Goal: Task Accomplishment & Management: Manage account settings

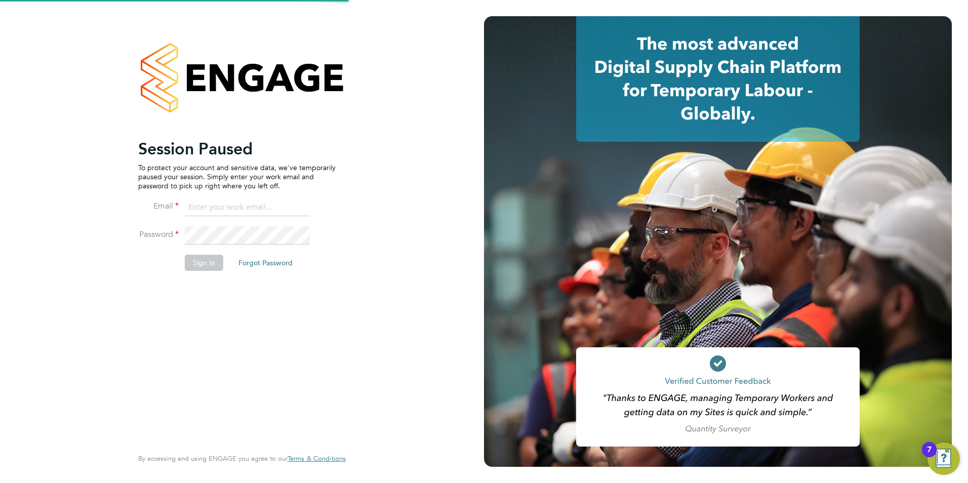
type input "sam.skinner@tfrecruitment.co.uk"
click at [194, 264] on button "Sign In" at bounding box center [204, 263] width 38 height 16
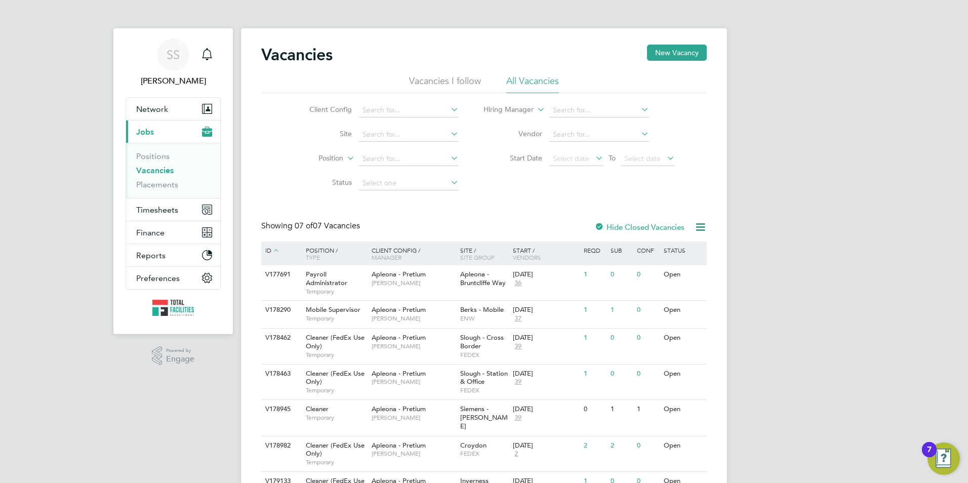
click at [149, 170] on link "Vacancies" at bounding box center [154, 171] width 37 height 10
click at [155, 210] on span "Timesheets" at bounding box center [157, 210] width 42 height 10
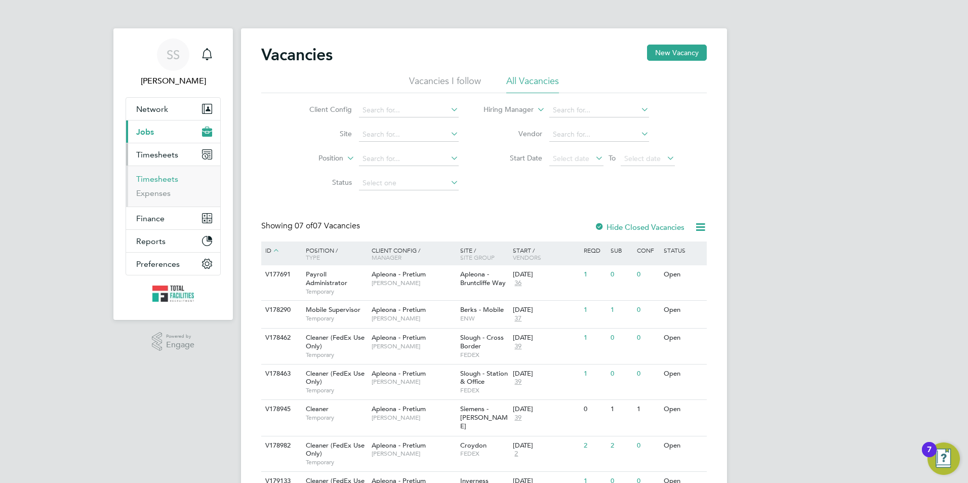
click at [155, 180] on link "Timesheets" at bounding box center [157, 179] width 42 height 10
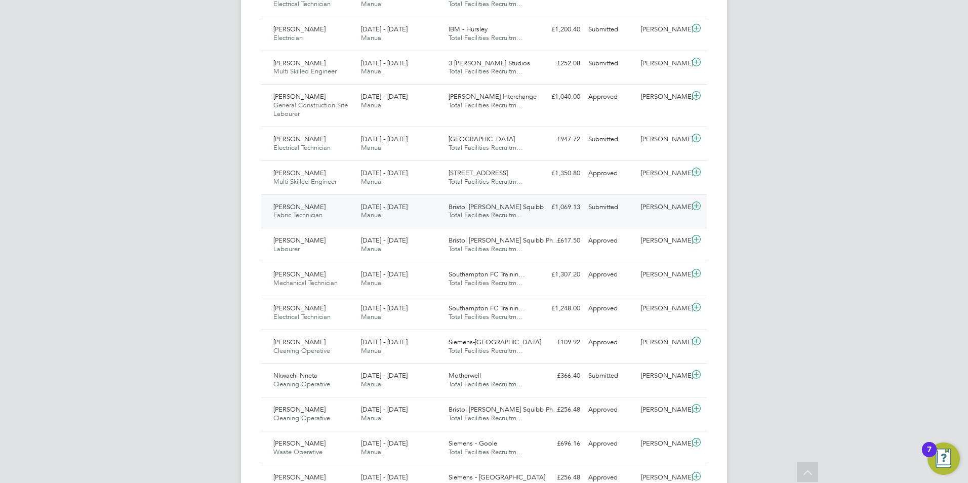
click at [346, 209] on div "Scott Jahn Fabric Technician 16 - 22 Aug 2025" at bounding box center [313, 211] width 88 height 25
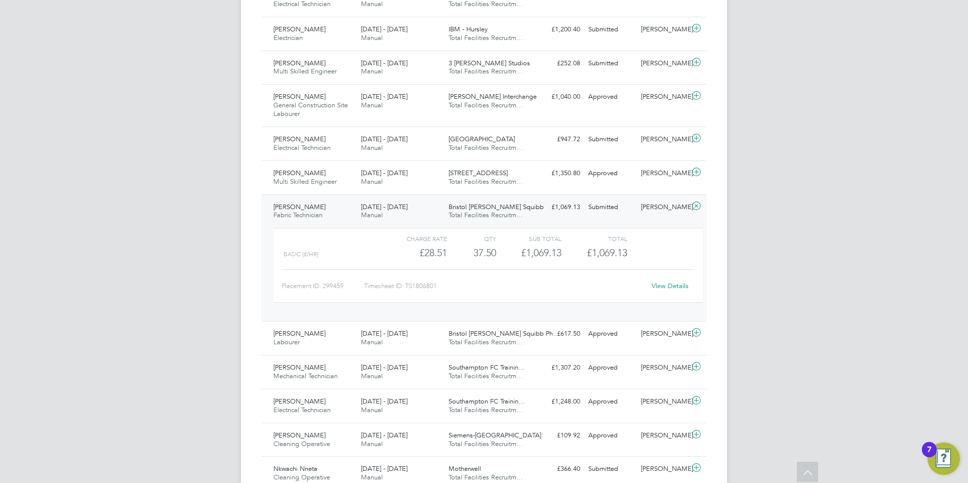
click at [667, 284] on link "View Details" at bounding box center [670, 286] width 37 height 9
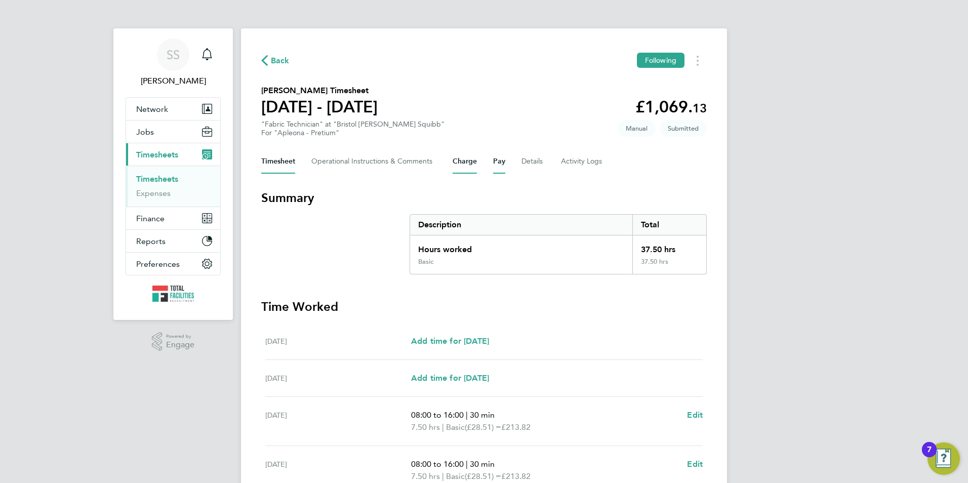
click at [472, 157] on button "Charge" at bounding box center [465, 161] width 24 height 24
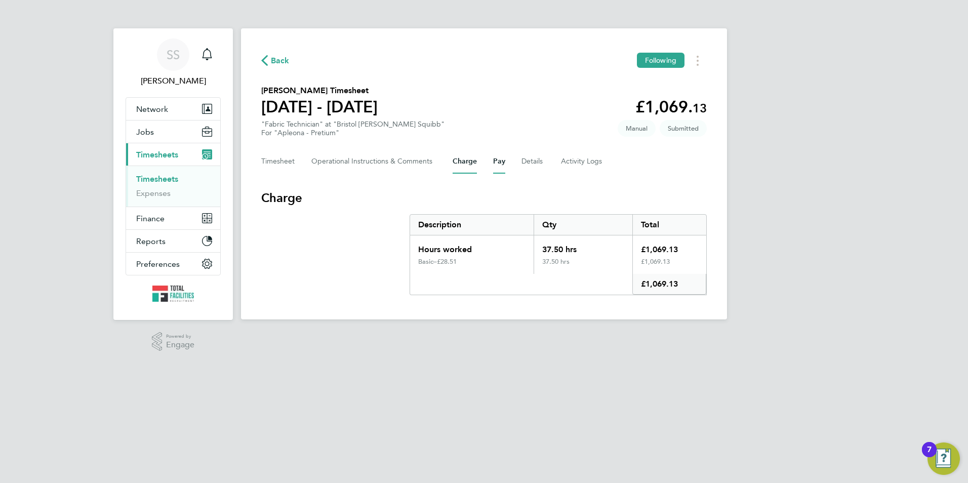
click at [500, 164] on button "Pay" at bounding box center [499, 161] width 12 height 24
click at [528, 159] on button "Details" at bounding box center [533, 161] width 23 height 24
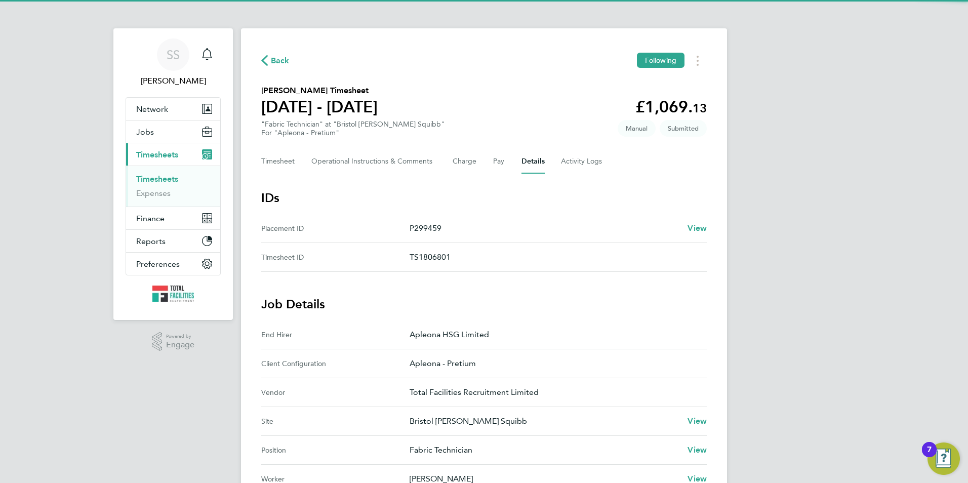
scroll to position [203, 0]
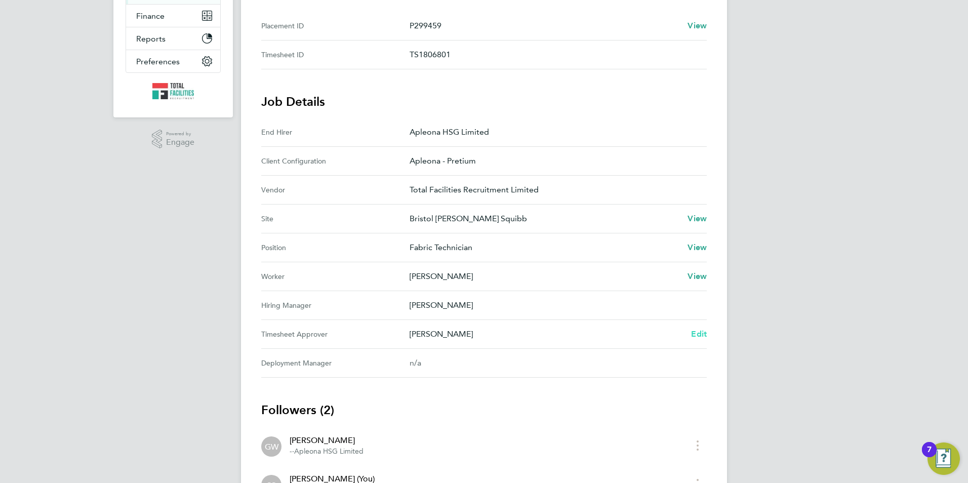
click at [701, 334] on span "Edit" at bounding box center [699, 334] width 16 height 10
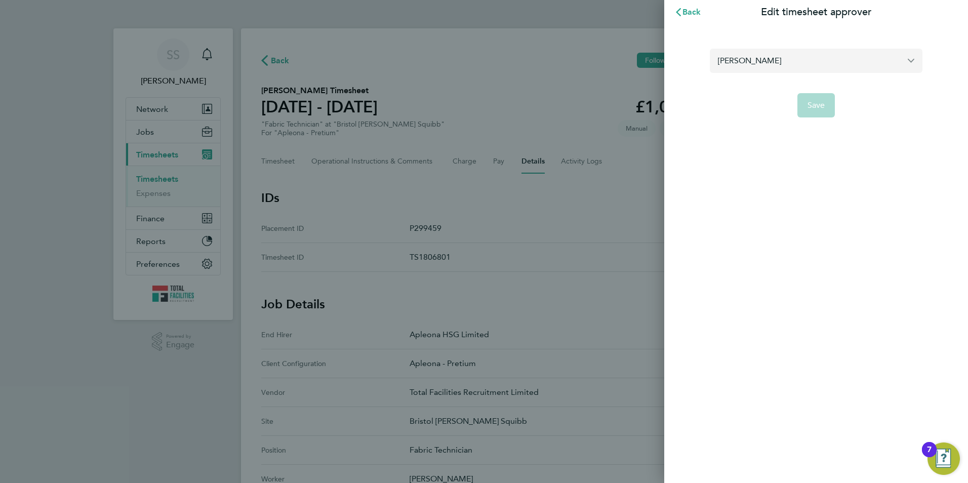
click at [791, 64] on input "[PERSON_NAME]" at bounding box center [816, 61] width 213 height 24
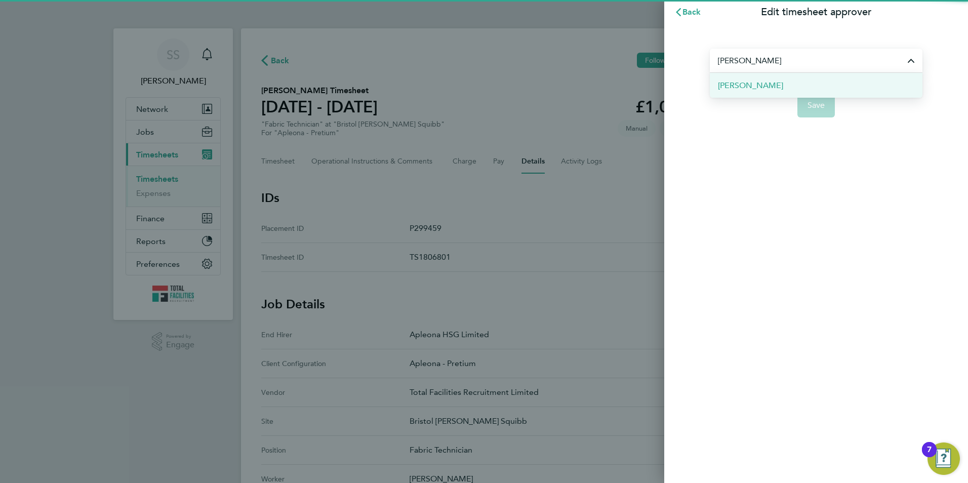
type input "[PERSON_NAME]"
click at [741, 79] on span "[PERSON_NAME]" at bounding box center [750, 85] width 65 height 12
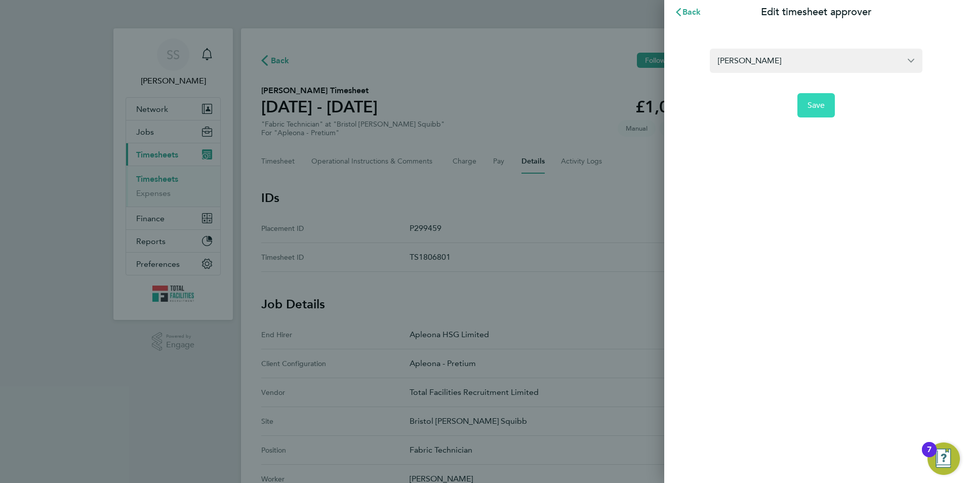
click at [808, 110] on span "Save" at bounding box center [817, 105] width 18 height 10
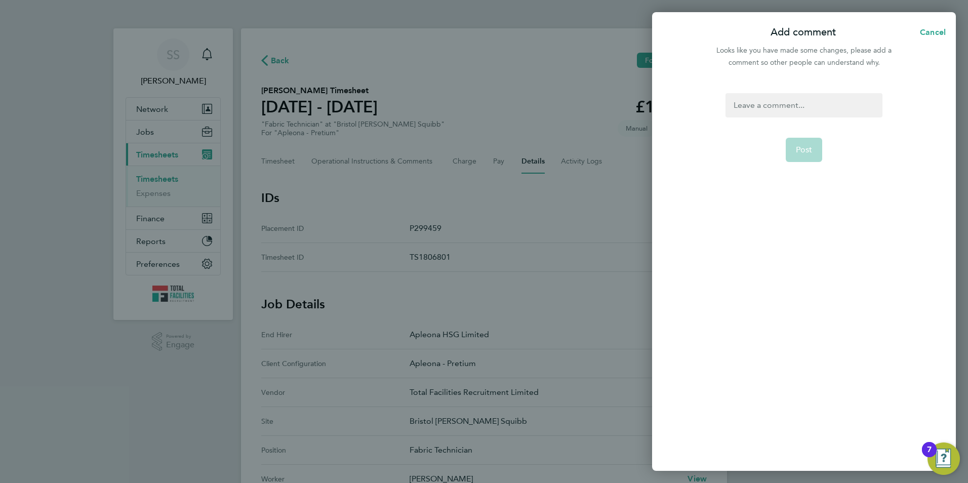
click at [785, 99] on div at bounding box center [804, 105] width 156 height 24
click at [804, 156] on button "Post" at bounding box center [804, 150] width 37 height 24
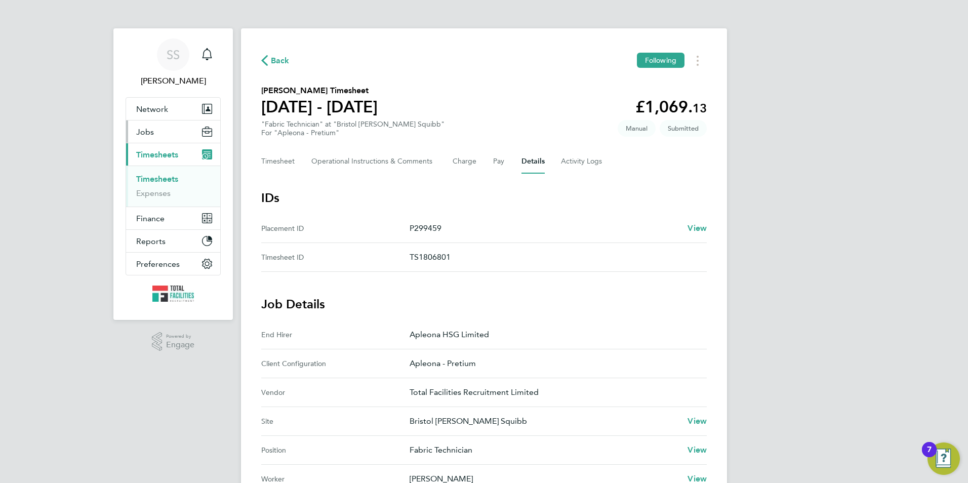
click at [145, 136] on span "Jobs" at bounding box center [145, 132] width 18 height 10
click at [154, 131] on button "Jobs" at bounding box center [173, 132] width 94 height 22
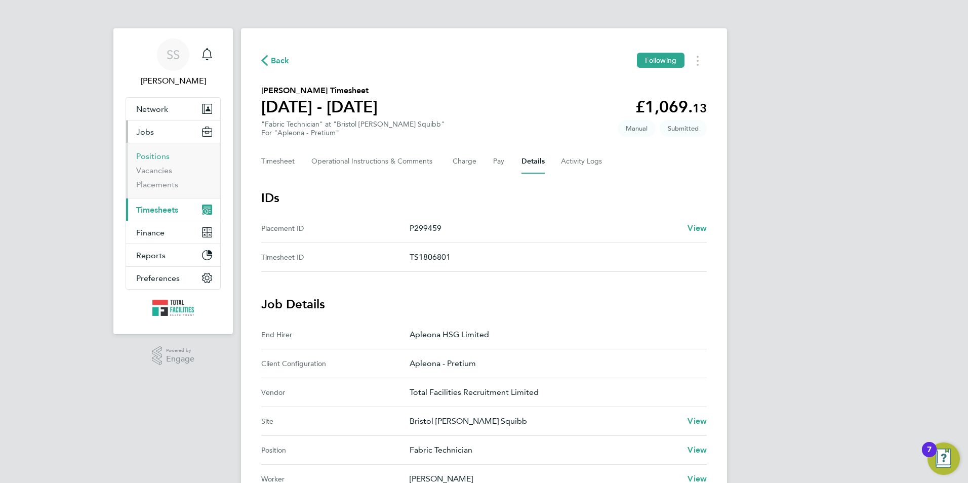
click at [151, 161] on link "Positions" at bounding box center [152, 156] width 33 height 10
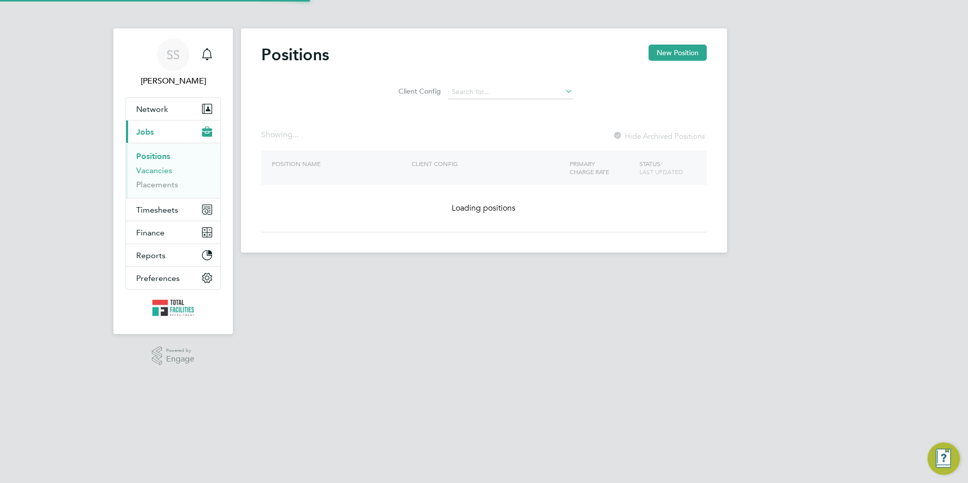
click at [153, 171] on link "Vacancies" at bounding box center [154, 171] width 36 height 10
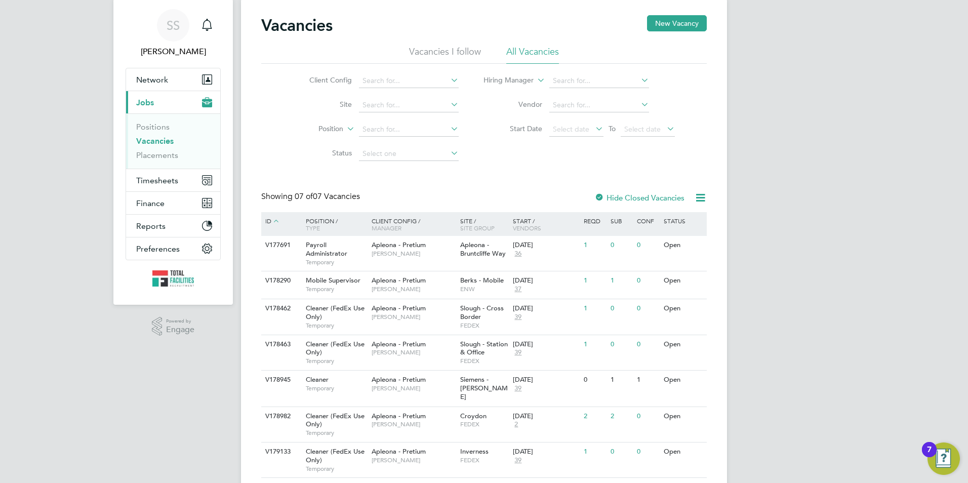
scroll to position [52, 0]
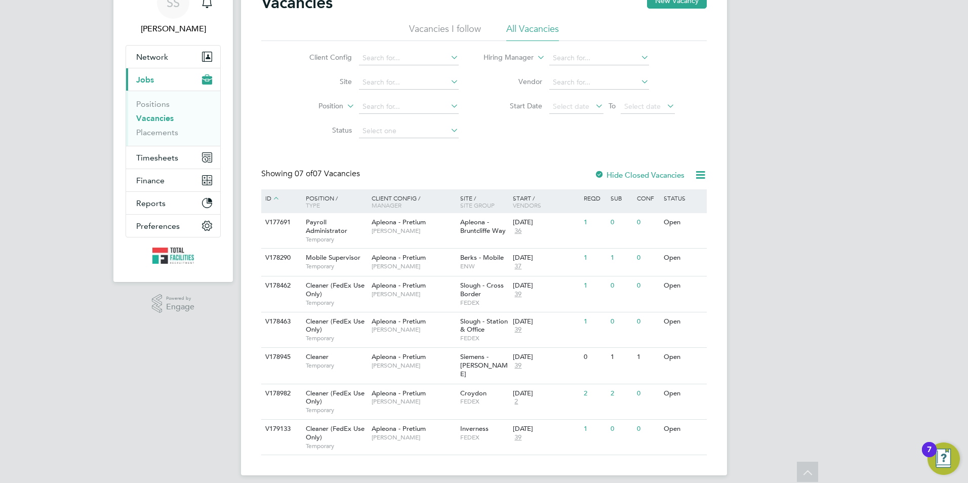
click at [154, 124] on li "Vacancies" at bounding box center [174, 120] width 76 height 14
click at [150, 121] on link "Vacancies" at bounding box center [154, 118] width 37 height 10
